Goal: Use online tool/utility: Utilize a website feature to perform a specific function

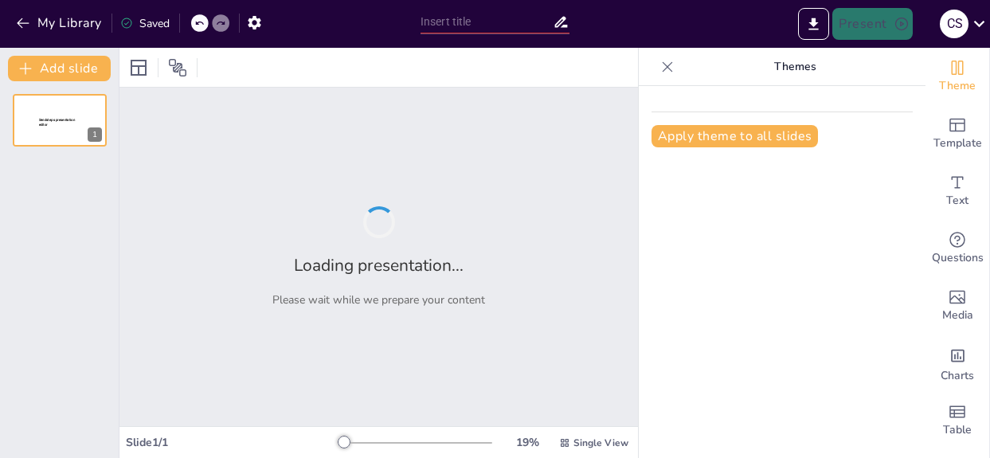
type input "The Future of Analytics: A Deep Dive into Google VEO 3"
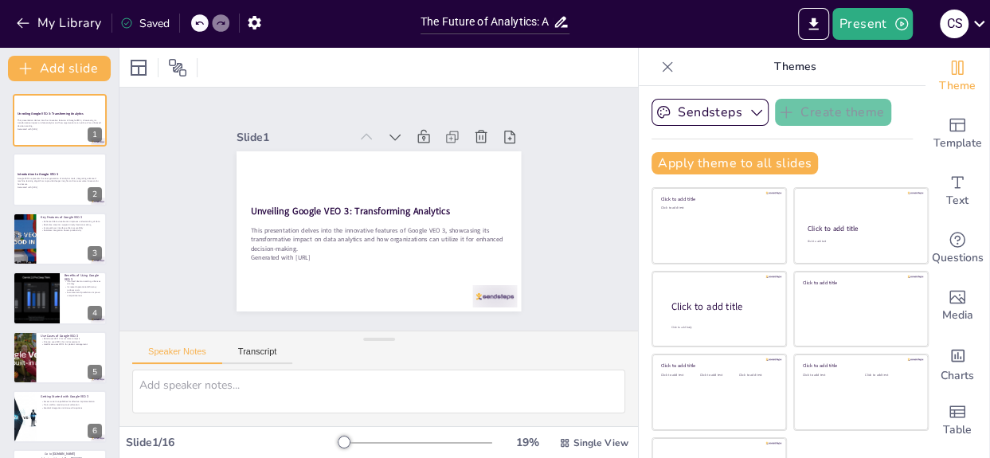
checkbox input "true"
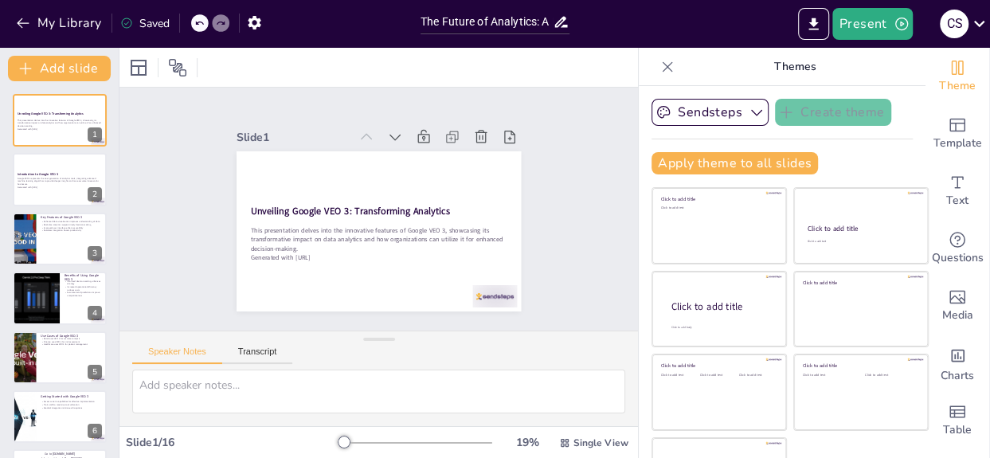
checkbox input "true"
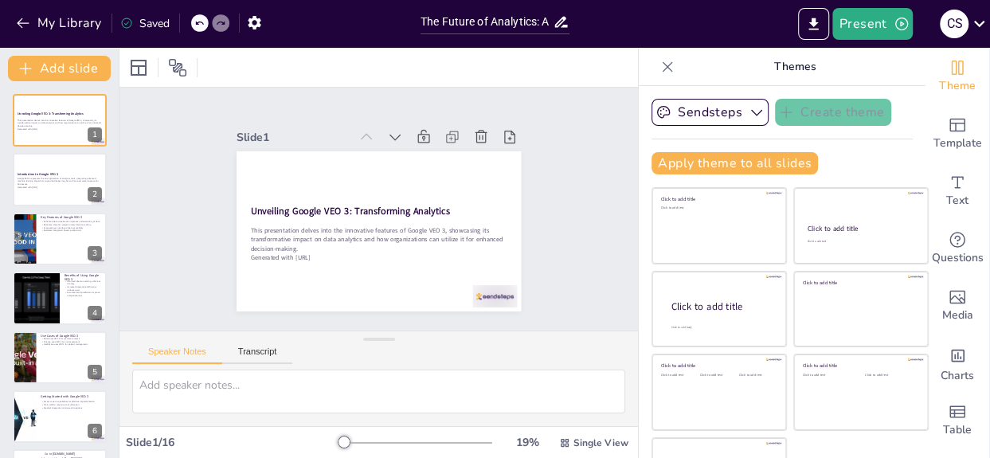
checkbox input "true"
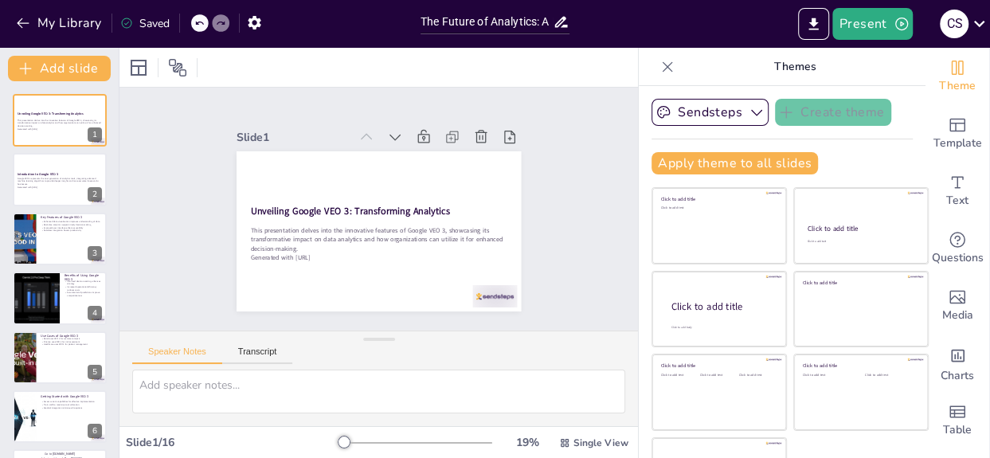
checkbox input "true"
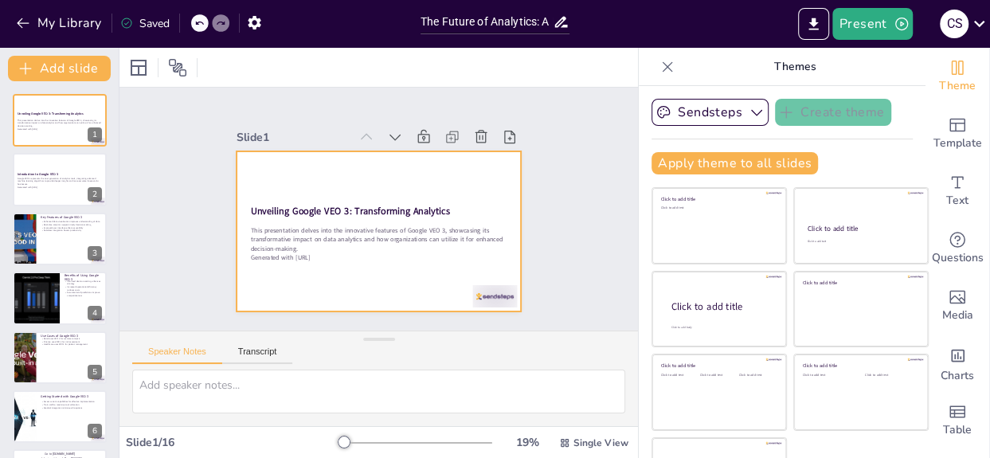
checkbox input "true"
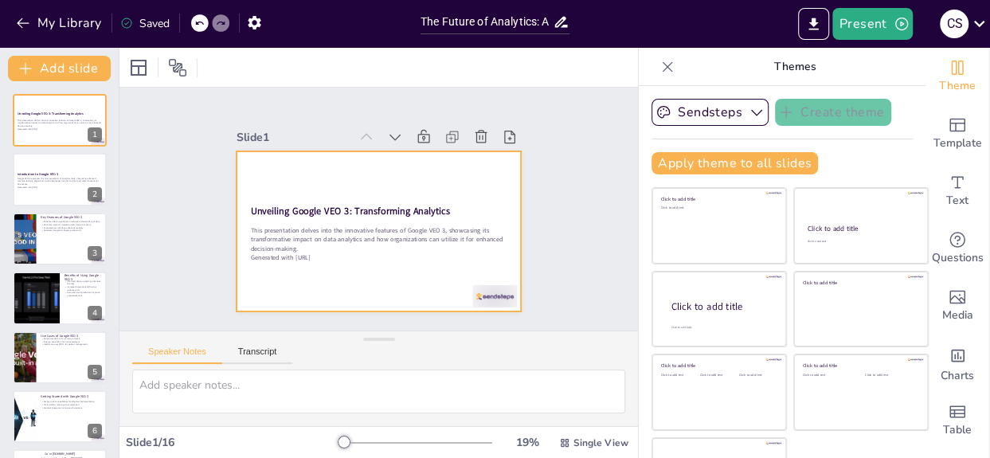
checkbox input "true"
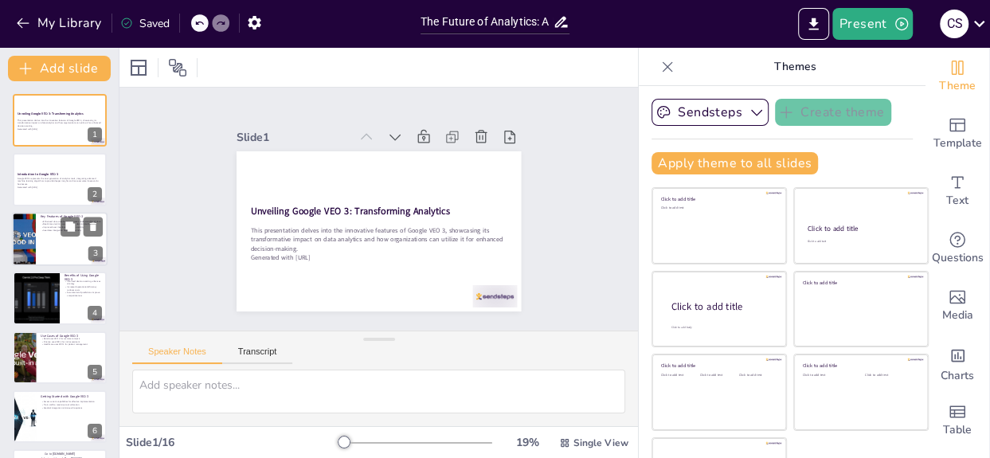
checkbox input "true"
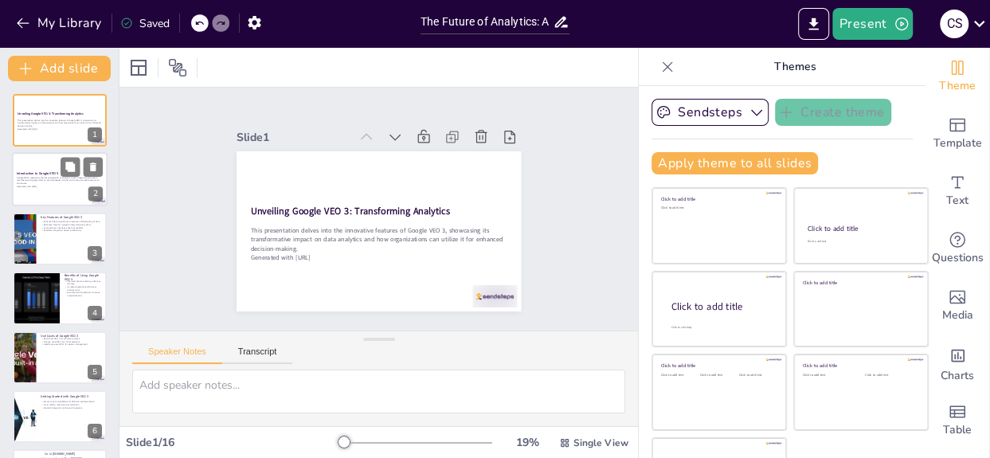
checkbox input "true"
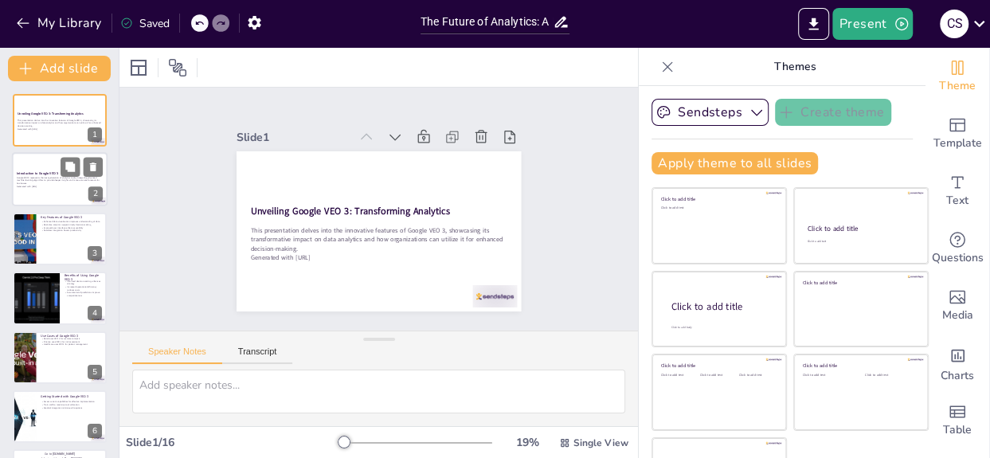
checkbox input "true"
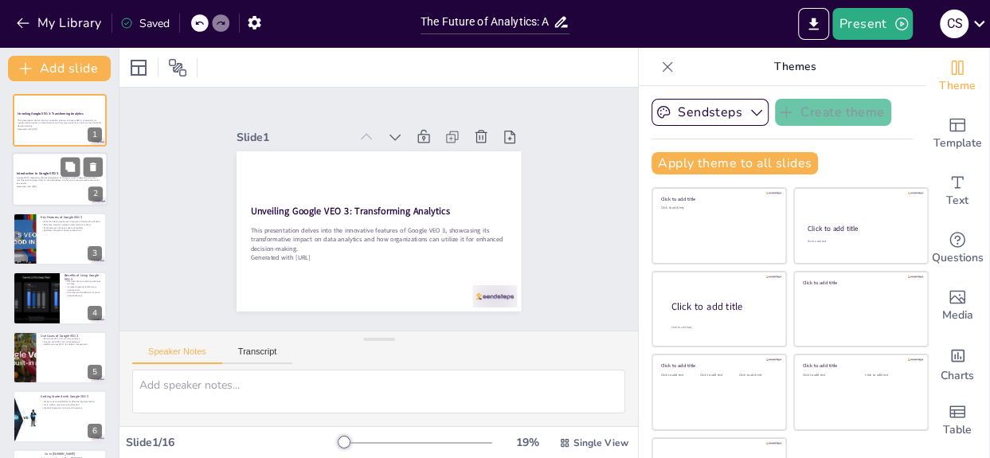
checkbox input "true"
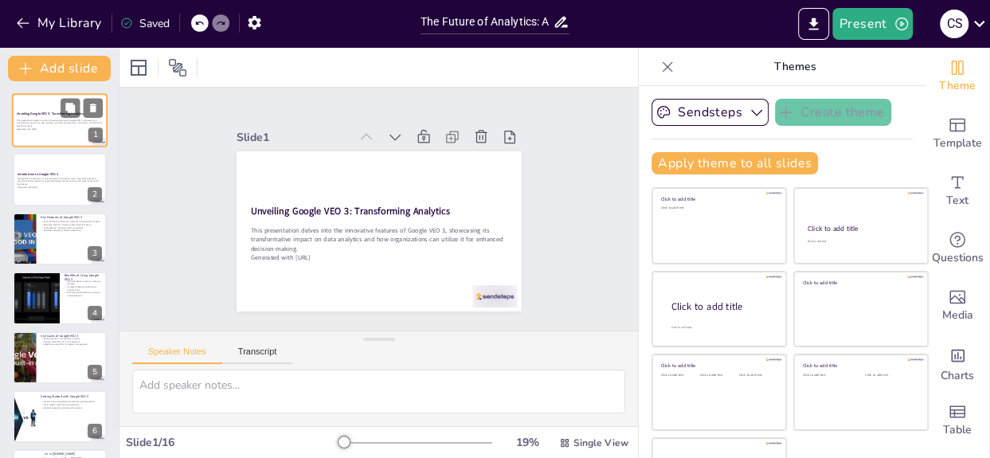
checkbox input "true"
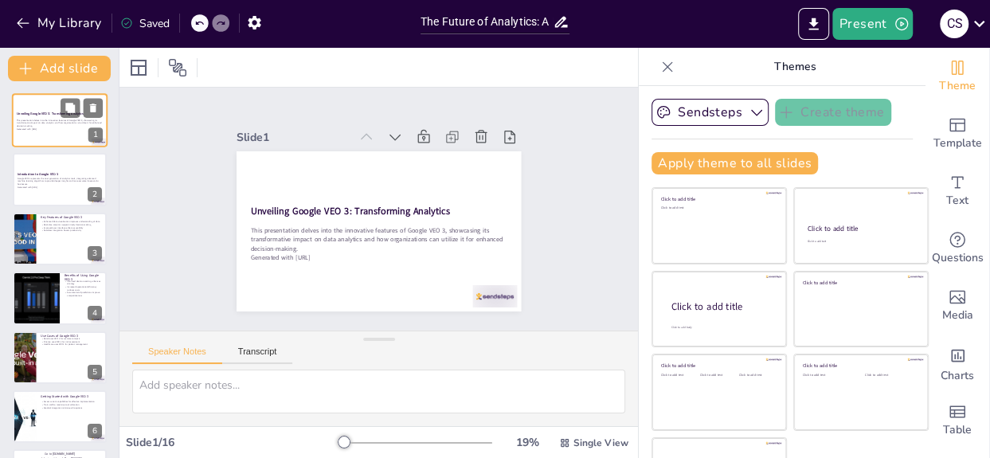
checkbox input "true"
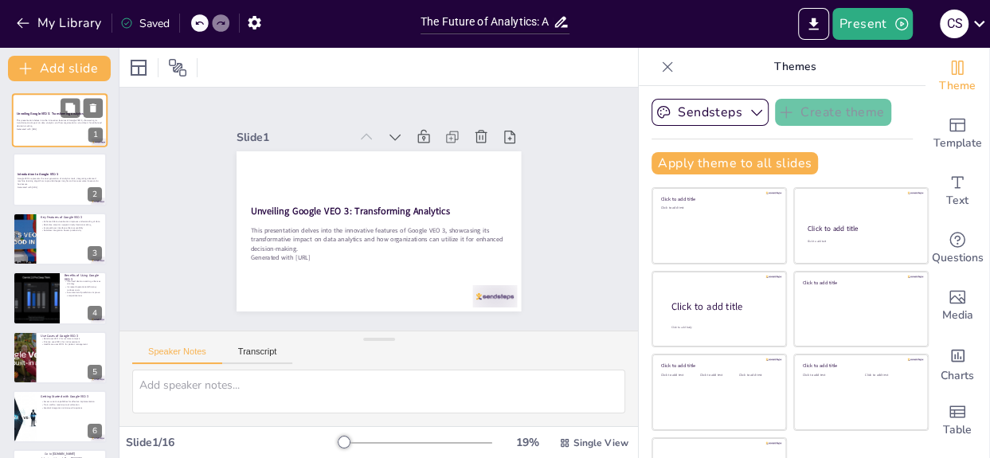
checkbox input "true"
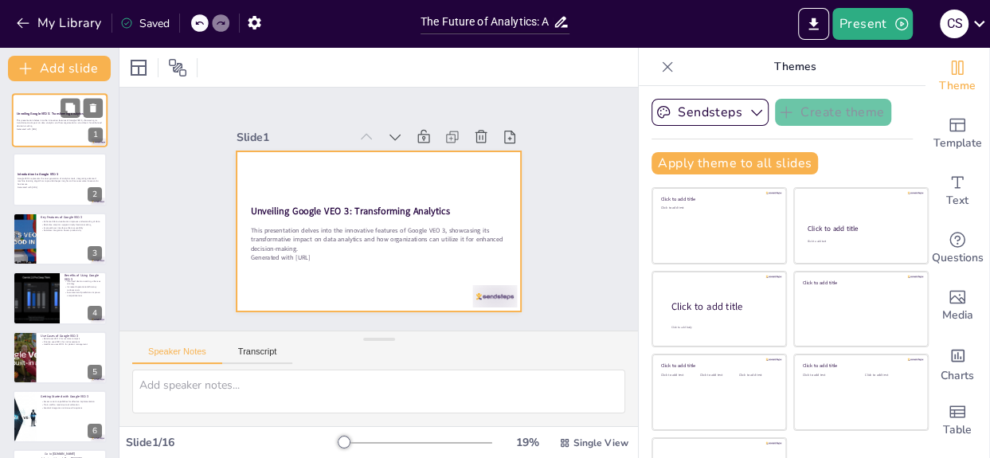
checkbox input "true"
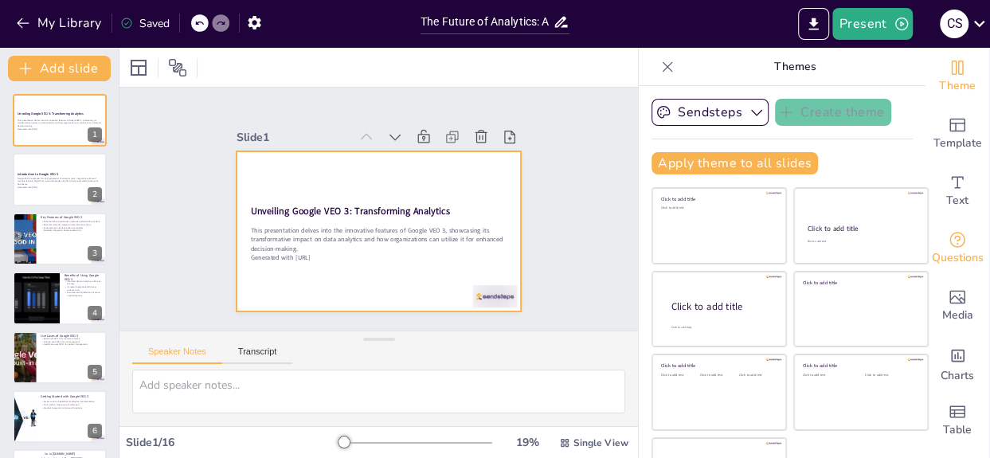
checkbox input "true"
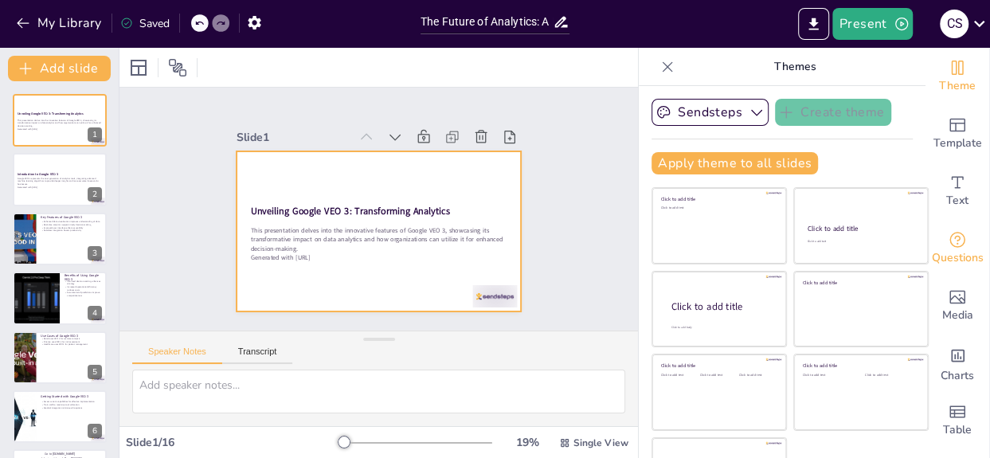
checkbox input "true"
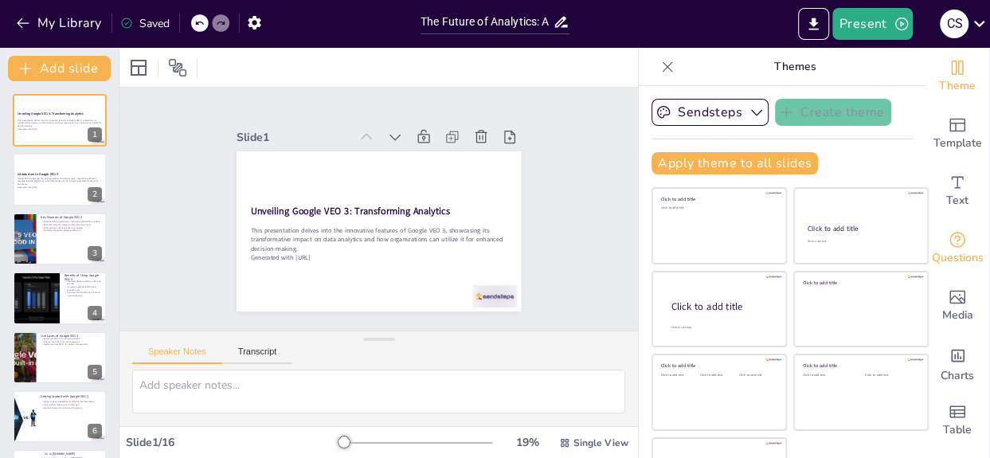
checkbox input "true"
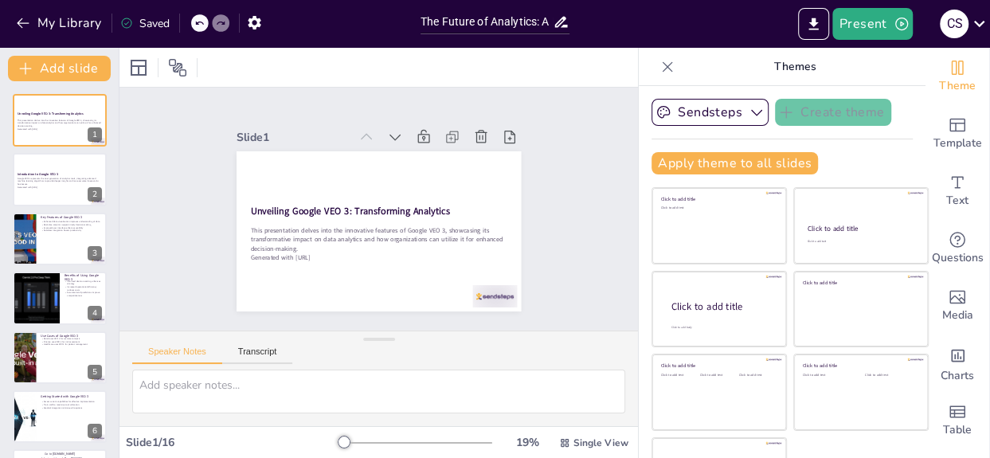
checkbox input "true"
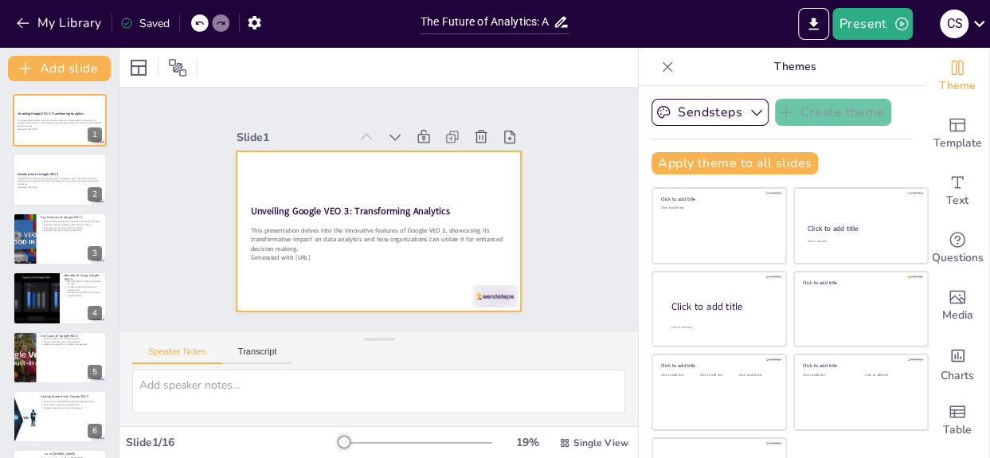
checkbox input "true"
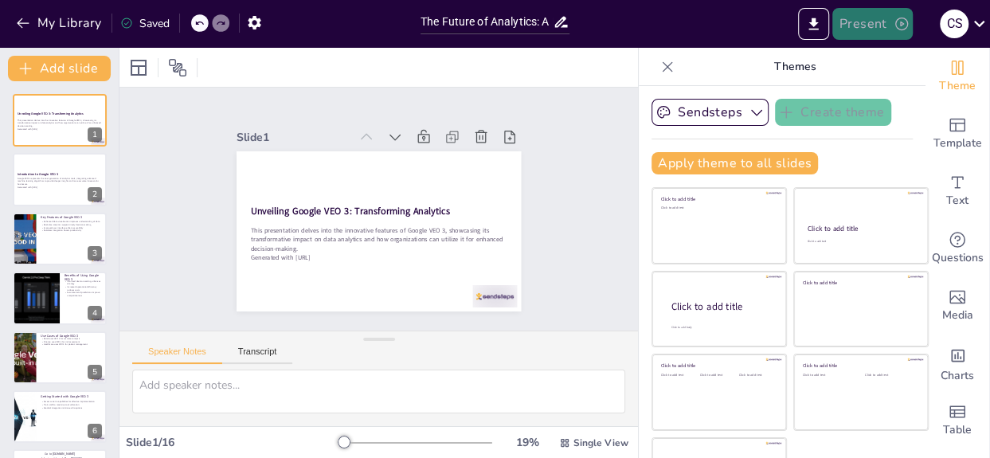
click at [852, 18] on button "Present" at bounding box center [873, 24] width 80 height 32
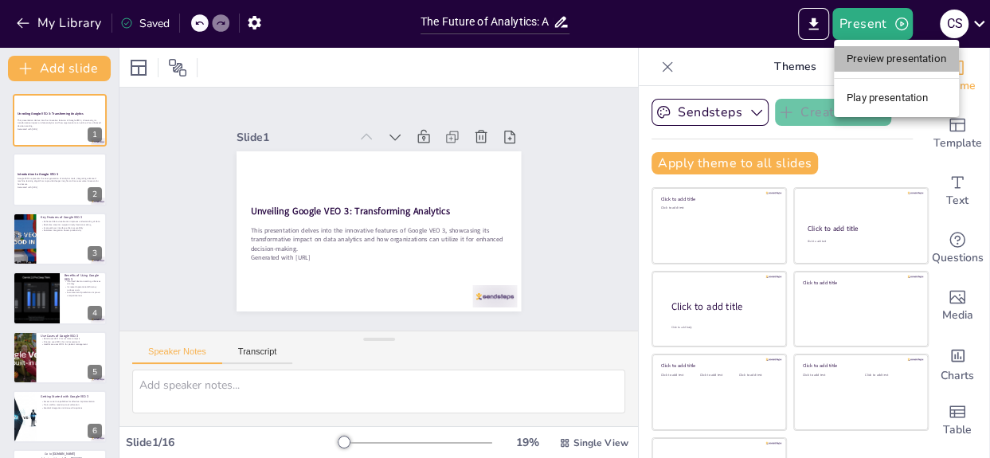
click at [893, 68] on li "Preview presentation" at bounding box center [896, 58] width 125 height 25
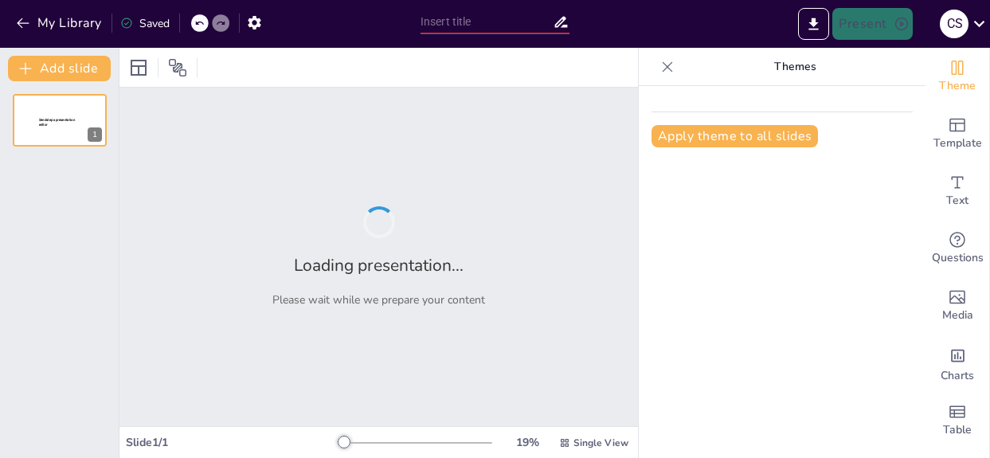
type input "The Future of Analytics: A Deep Dive into Google VEO 3"
